Goal: Task Accomplishment & Management: Use online tool/utility

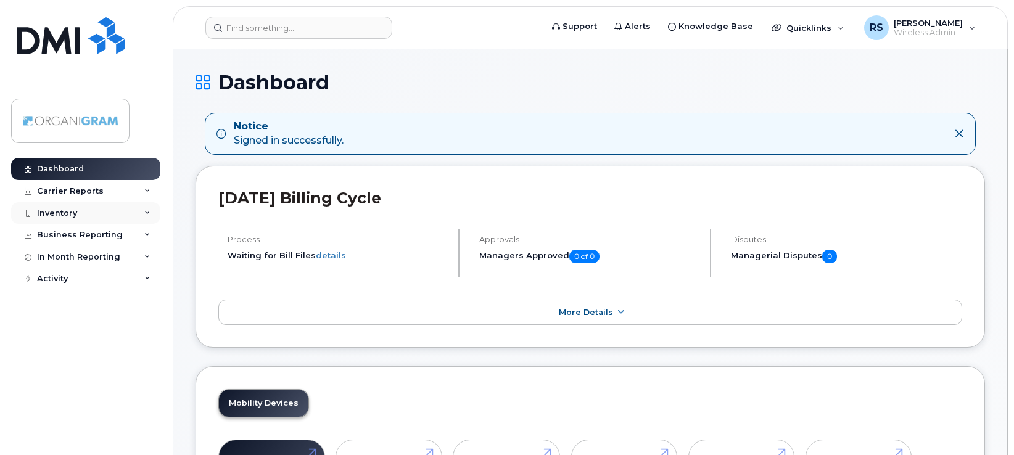
click at [75, 208] on div "Inventory" at bounding box center [57, 213] width 40 height 10
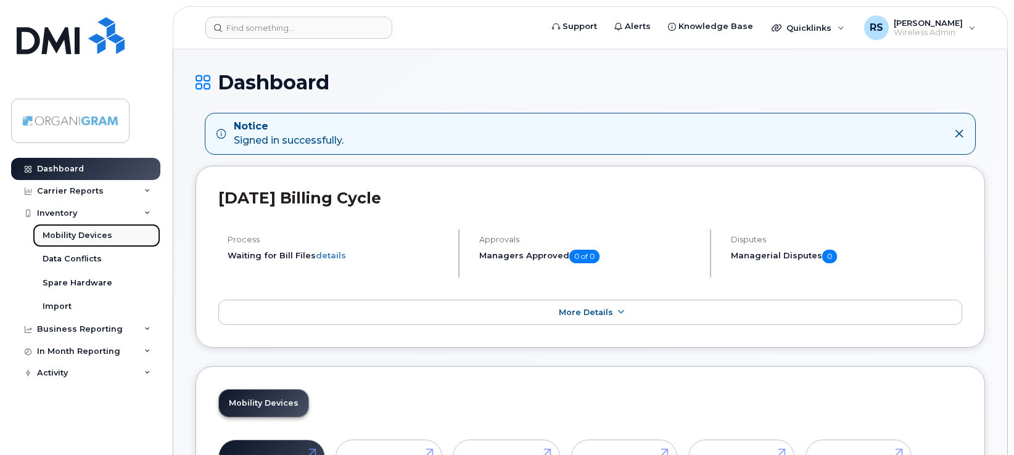
click at [75, 235] on div "Mobility Devices" at bounding box center [78, 235] width 70 height 11
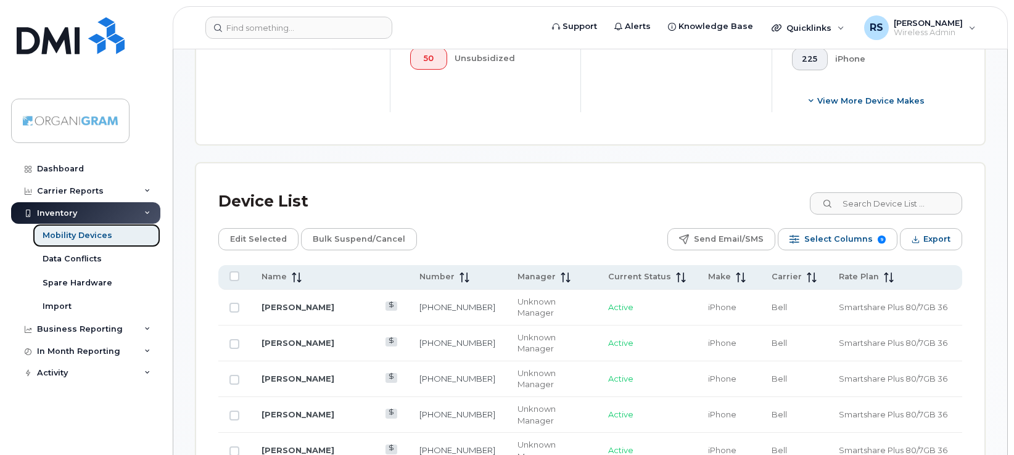
scroll to position [513, 0]
click at [623, 271] on span "Current Status" at bounding box center [639, 276] width 63 height 11
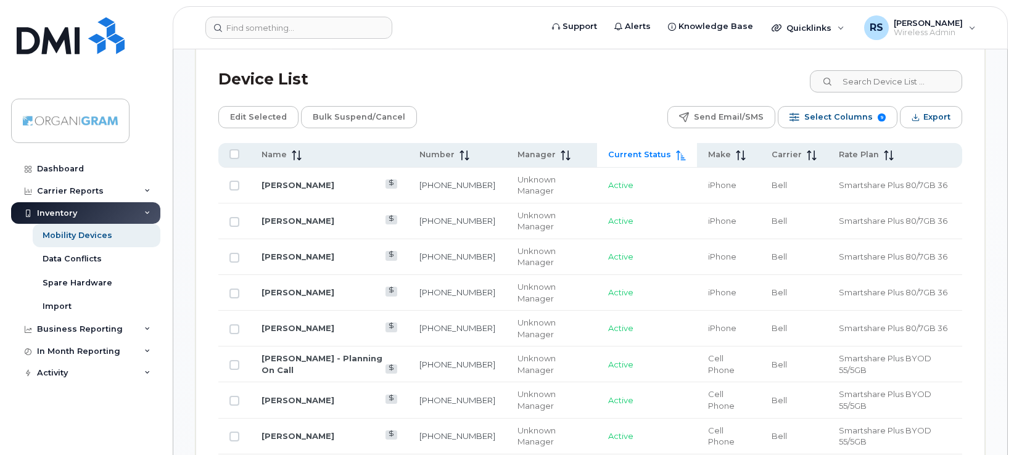
scroll to position [636, 0]
click at [474, 84] on div "Device List" at bounding box center [590, 78] width 744 height 32
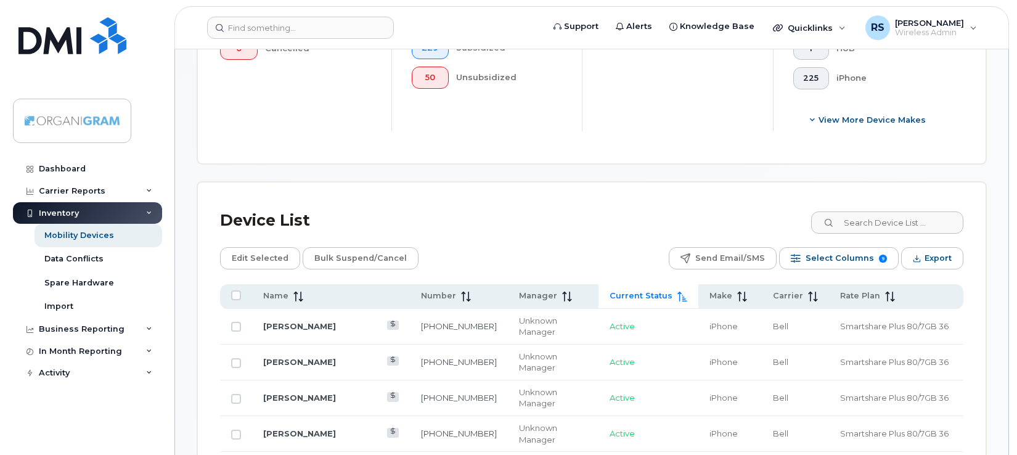
scroll to position [513, 0]
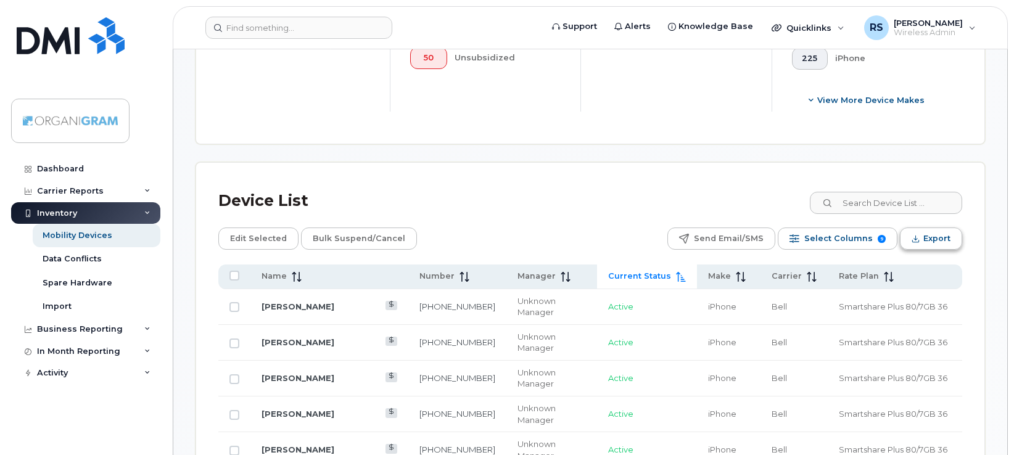
click at [921, 236] on button "Export" at bounding box center [931, 239] width 62 height 22
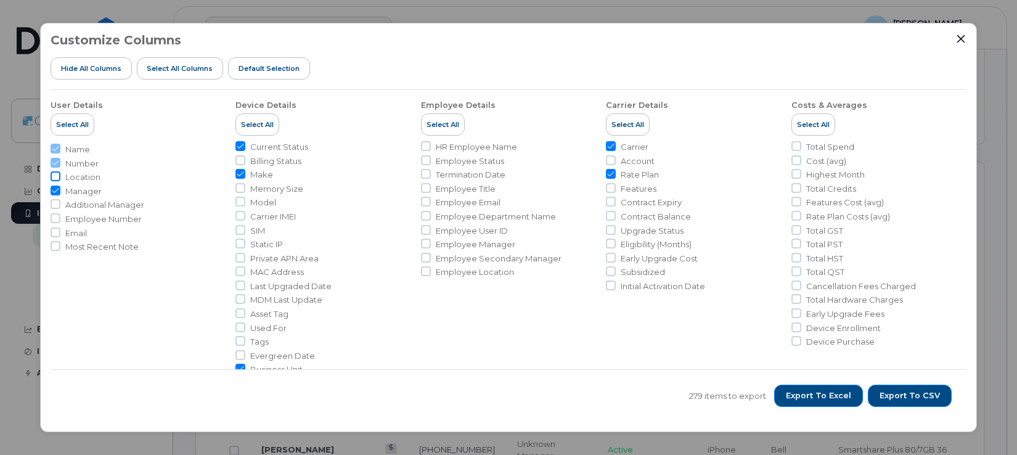
click at [58, 173] on input "Location" at bounding box center [56, 176] width 10 height 10
checkbox input "true"
click at [59, 246] on input "Most Recent Note" at bounding box center [56, 246] width 10 height 10
checkbox input "true"
click at [284, 162] on span "Billing Status" at bounding box center [275, 161] width 51 height 12
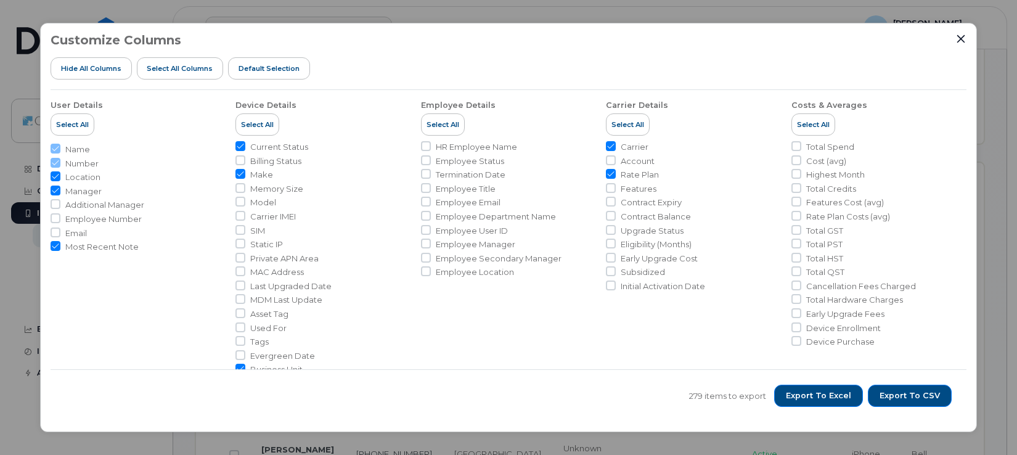
click at [245, 162] on input "Billing Status" at bounding box center [241, 160] width 10 height 10
checkbox input "true"
click at [267, 202] on span "Model" at bounding box center [263, 203] width 26 height 12
click at [245, 202] on input "Model" at bounding box center [241, 202] width 10 height 10
checkbox input "true"
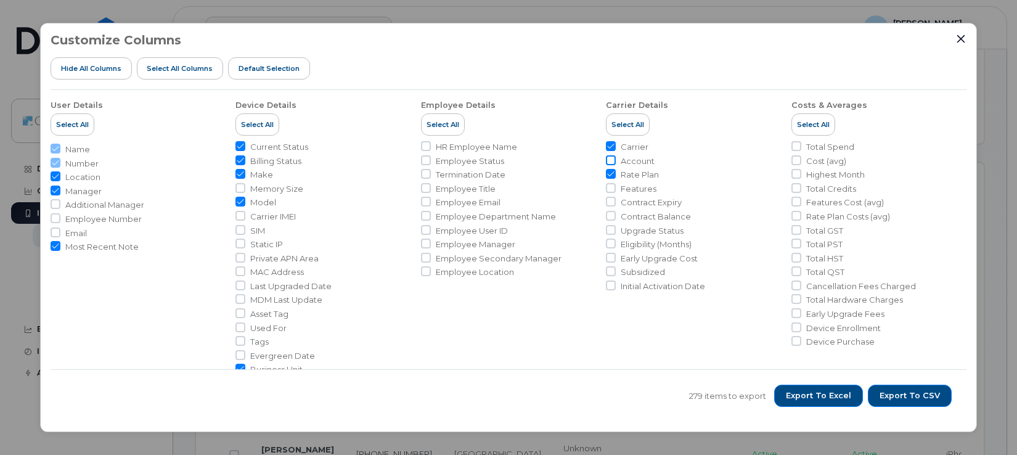
click at [613, 159] on input "Account" at bounding box center [611, 160] width 10 height 10
checkbox input "true"
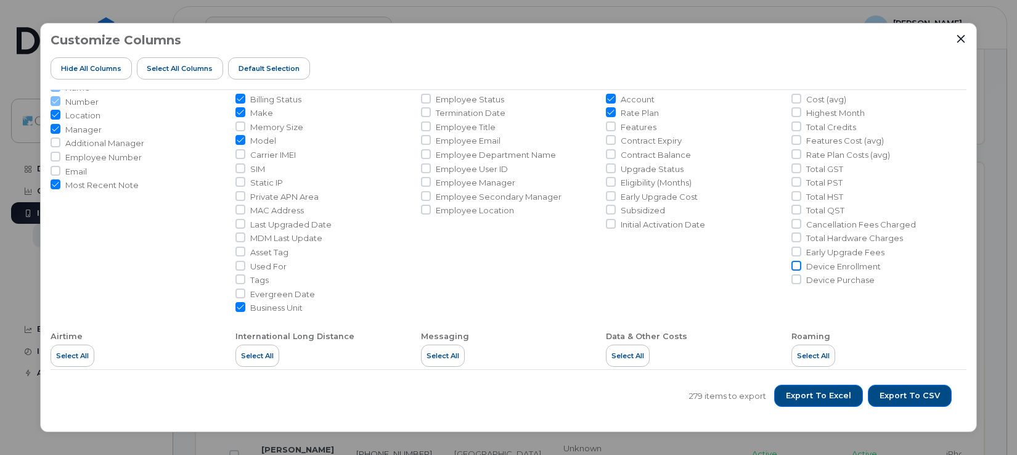
click at [797, 263] on input "Device Enrollment" at bounding box center [797, 266] width 10 height 10
checkbox input "true"
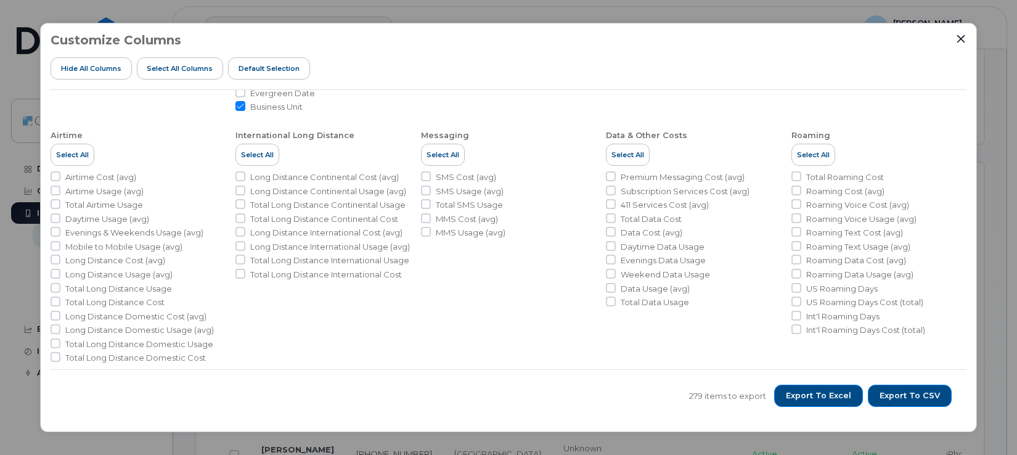
scroll to position [271, 0]
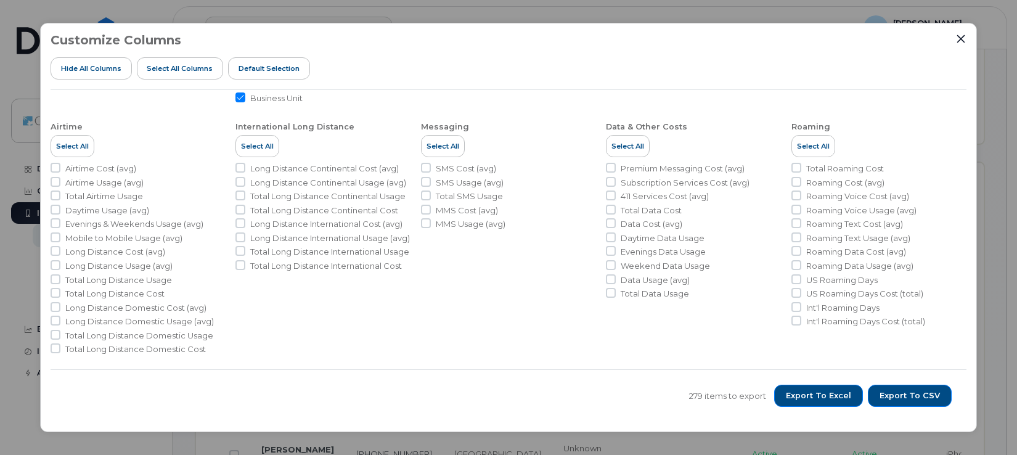
drag, startPoint x: 55, startPoint y: 179, endPoint x: 90, endPoint y: 175, distance: 35.3
click at [55, 179] on input "Airtime Usage (avg)" at bounding box center [56, 182] width 10 height 10
checkbox input "true"
click at [57, 195] on input "Total Airtime Usage" at bounding box center [56, 196] width 10 height 10
checkbox input "true"
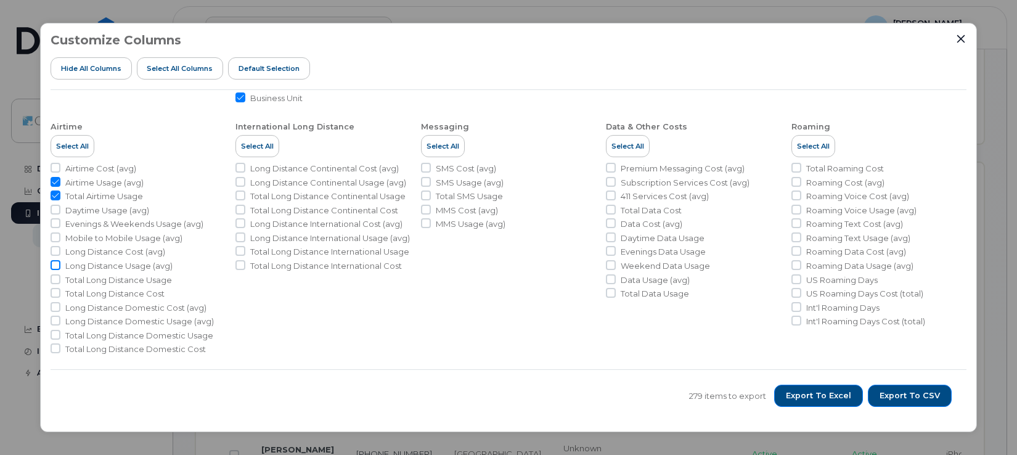
click at [56, 265] on input "Long Distance Usage (avg)" at bounding box center [56, 265] width 10 height 10
checkbox input "true"
click at [427, 181] on input "SMS Usage (avg)" at bounding box center [426, 182] width 10 height 10
checkbox input "true"
click at [427, 194] on input "Total SMS Usage" at bounding box center [426, 196] width 10 height 10
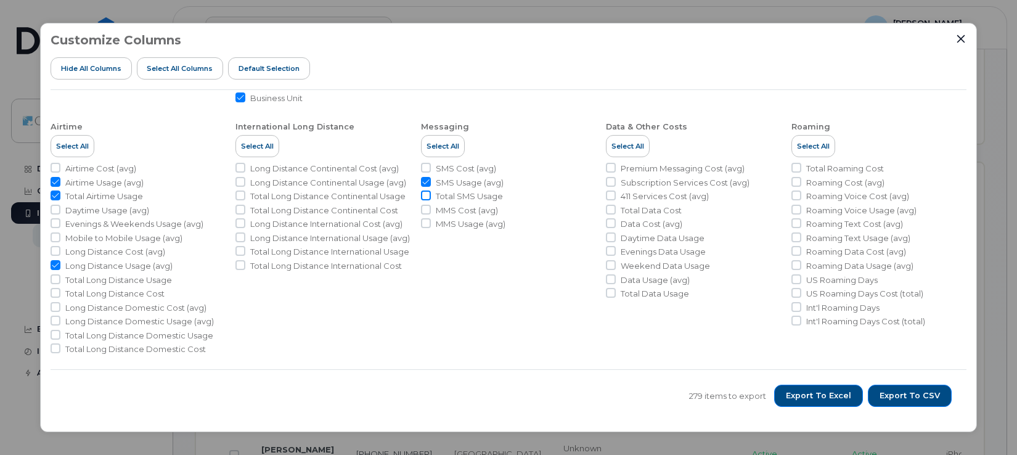
checkbox input "true"
drag, startPoint x: 427, startPoint y: 222, endPoint x: 543, endPoint y: 183, distance: 122.3
click at [428, 222] on input "MMS Usage (avg)" at bounding box center [426, 223] width 10 height 10
checkbox input "true"
click at [425, 181] on input "SMS Usage (avg)" at bounding box center [426, 182] width 10 height 10
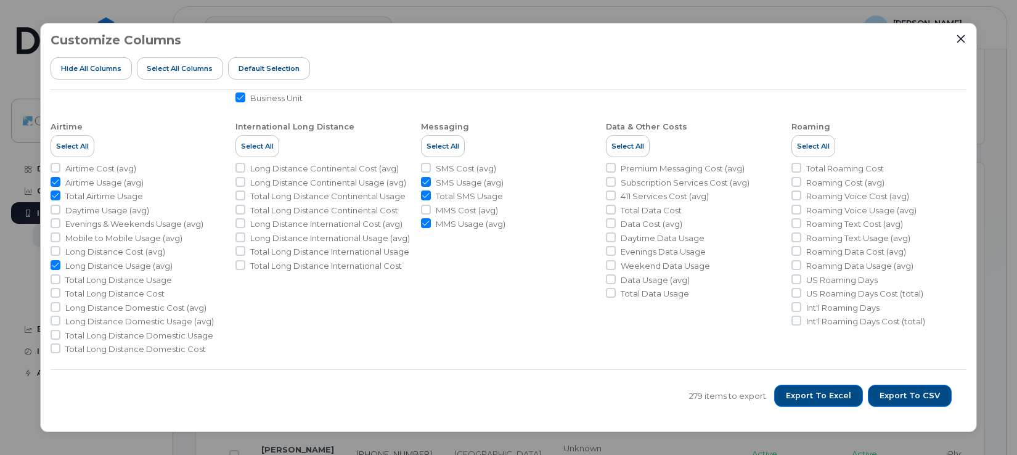
checkbox input "false"
click at [610, 210] on input "Total Data Cost" at bounding box center [611, 210] width 10 height 10
click at [610, 209] on input "Total Data Cost" at bounding box center [611, 210] width 10 height 10
checkbox input "false"
click at [610, 234] on input "Daytime Data Usage" at bounding box center [611, 237] width 10 height 10
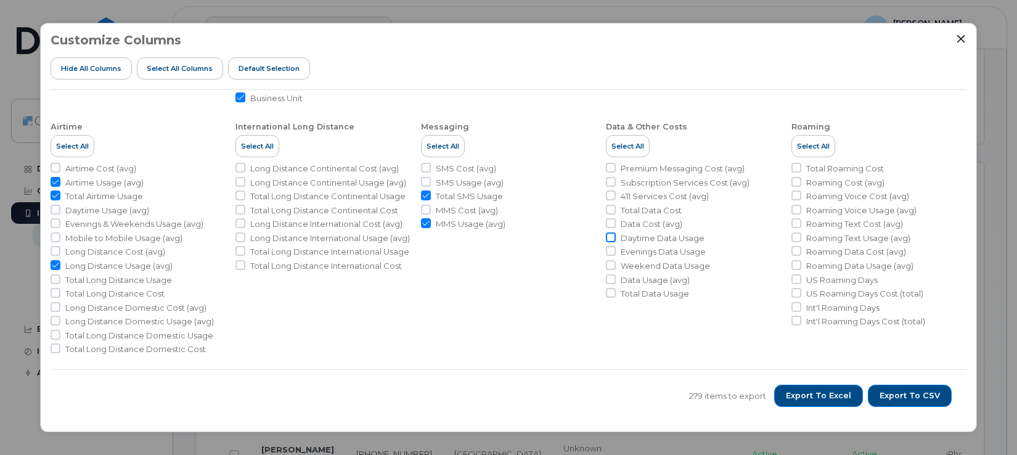
checkbox input "true"
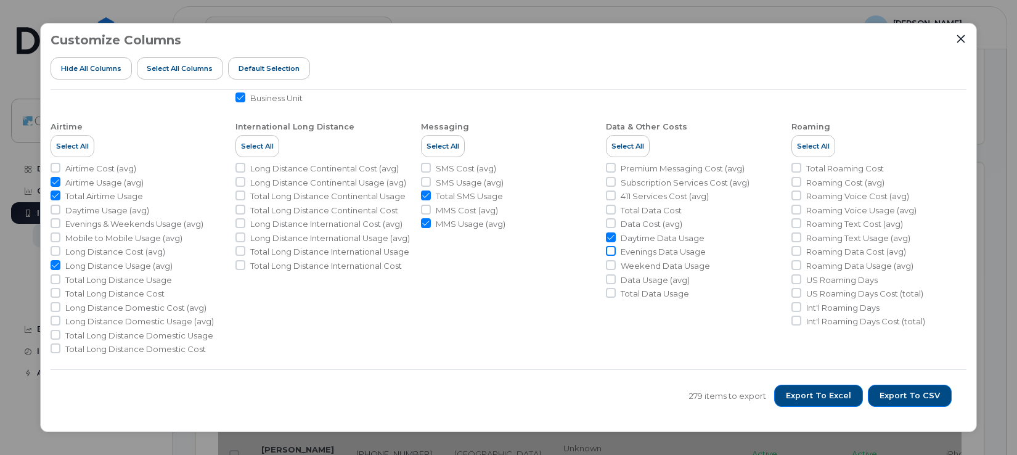
click at [610, 250] on input "Evenings Data Usage" at bounding box center [611, 251] width 10 height 10
checkbox input "true"
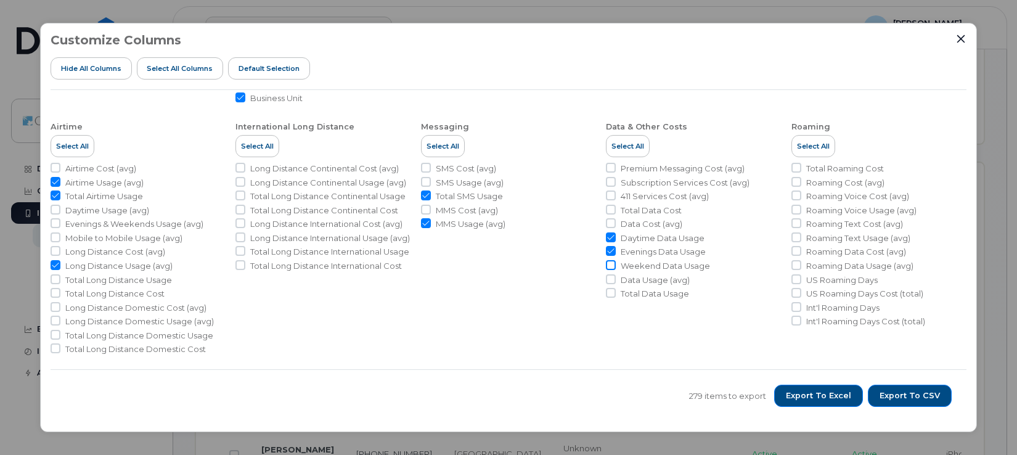
click at [610, 265] on input "Weekend Data Usage" at bounding box center [611, 265] width 10 height 10
checkbox input "true"
drag, startPoint x: 612, startPoint y: 291, endPoint x: 652, endPoint y: 271, distance: 45.5
click at [612, 292] on input "Total Data Usage" at bounding box center [611, 293] width 10 height 10
checkbox input "true"
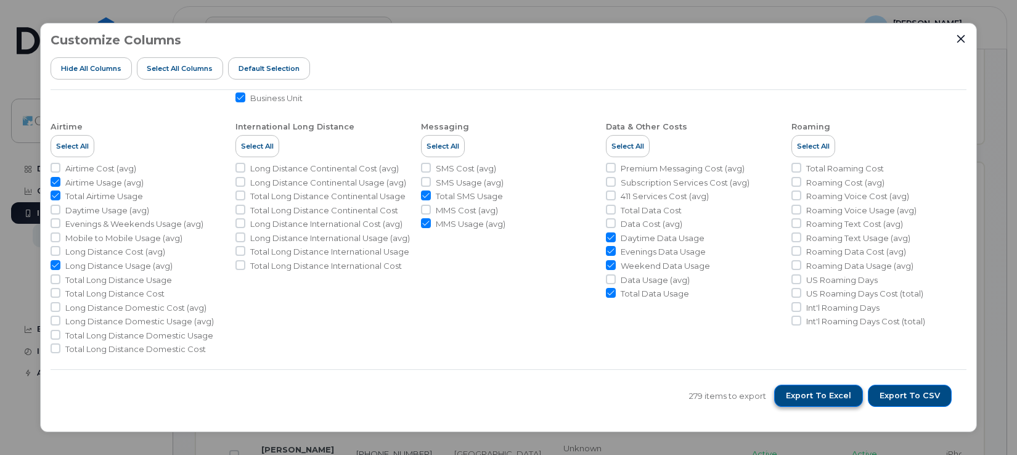
click at [818, 388] on button "Export to Excel" at bounding box center [819, 396] width 89 height 22
